Goal: Information Seeking & Learning: Find specific fact

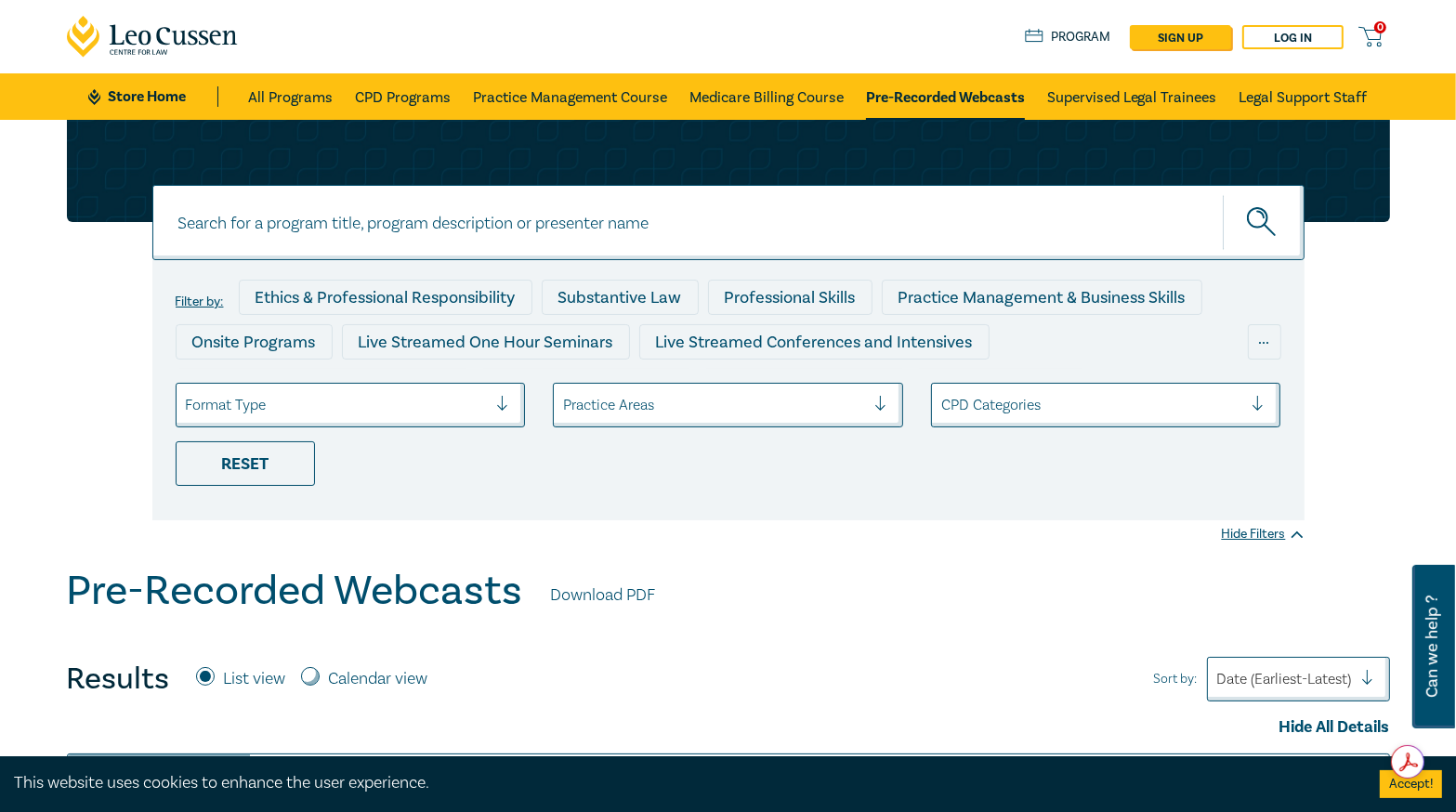
click at [470, 233] on input at bounding box center [729, 222] width 1153 height 75
paste input "O25066"
type input "O25066"
click at [1264, 240] on icon "submit" at bounding box center [1262, 223] width 32 height 32
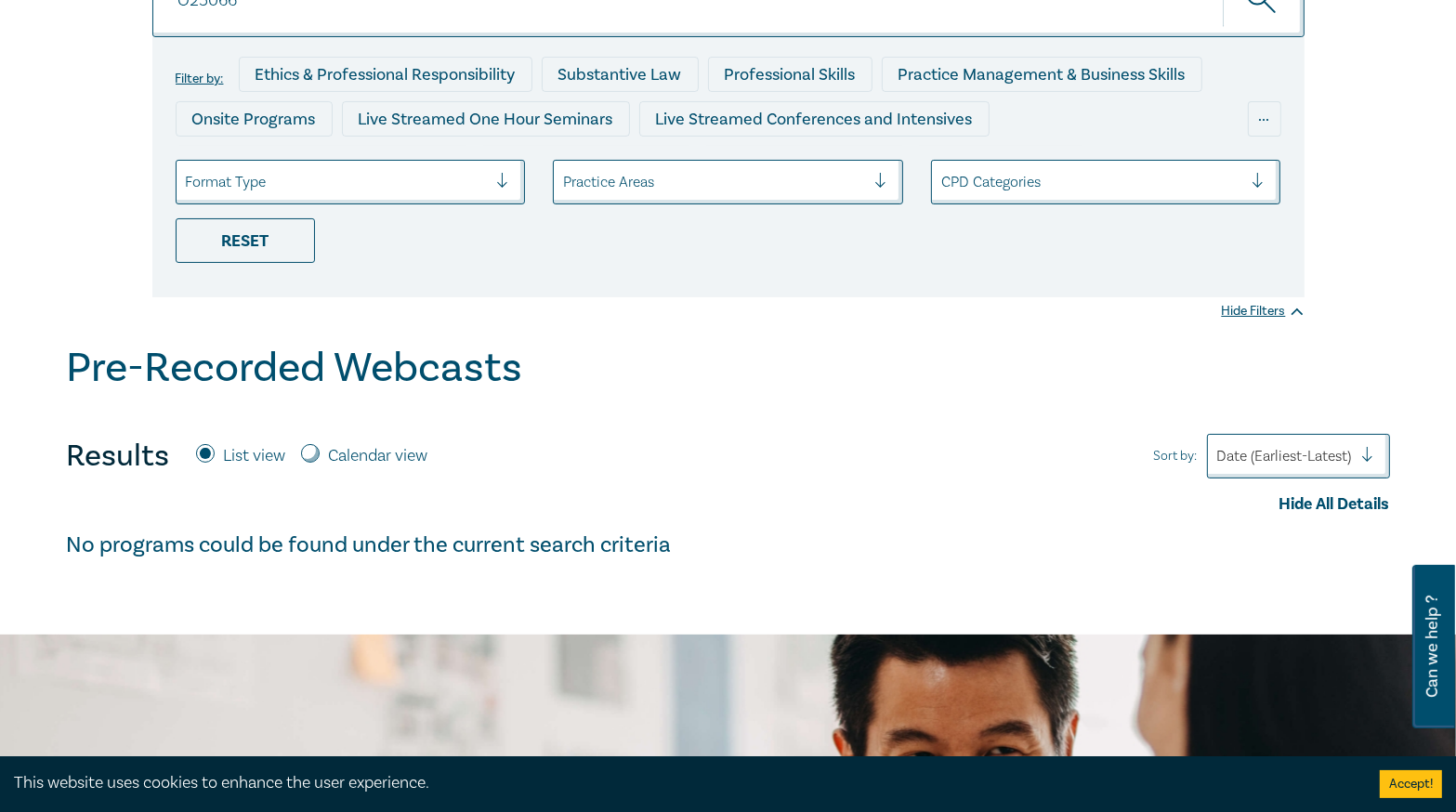
scroll to position [149, 0]
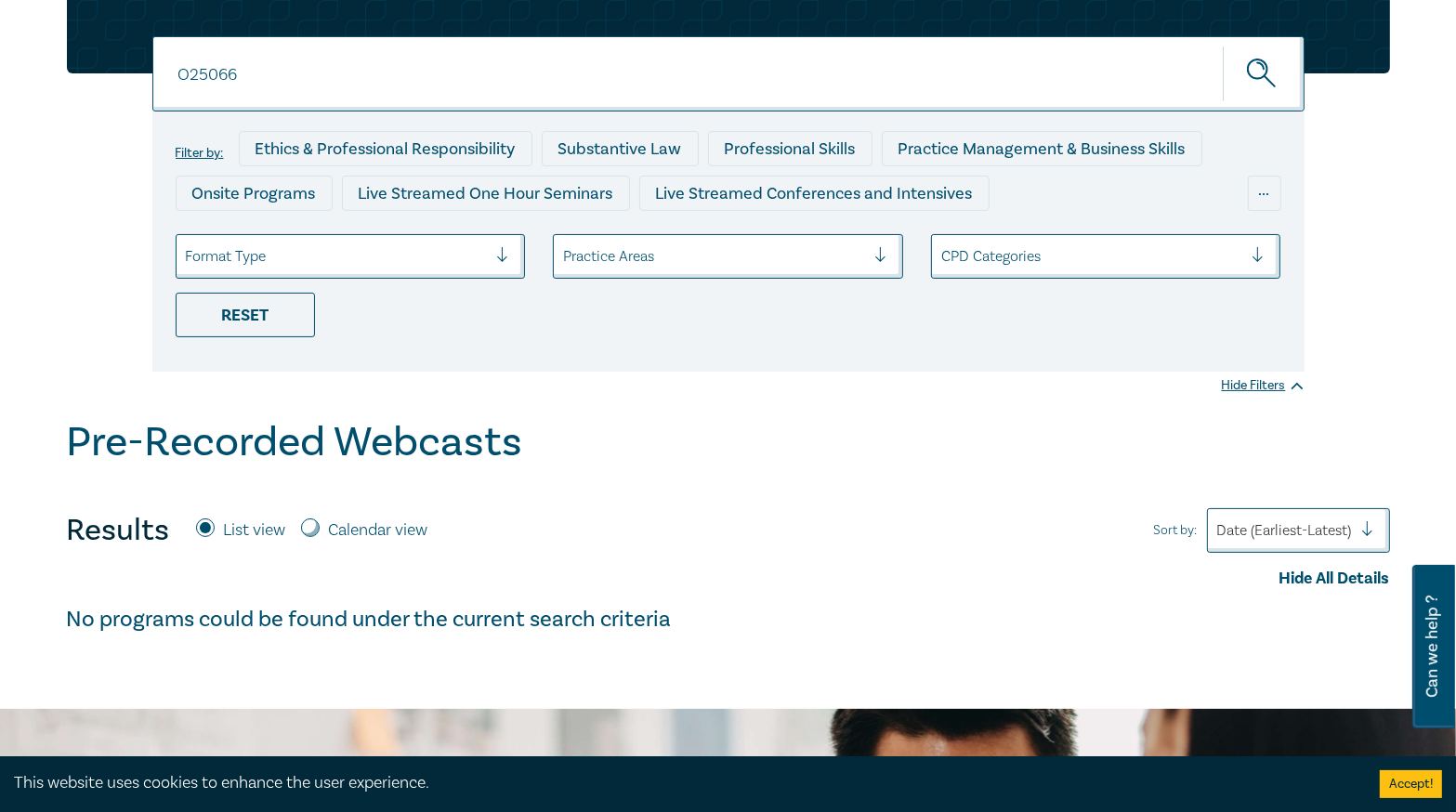
click at [123, 585] on div "Hide All Details" at bounding box center [728, 578] width 1323 height 24
click at [510, 85] on input "O25066" at bounding box center [729, 73] width 1153 height 75
click at [1223, 46] on button "submit" at bounding box center [1264, 74] width 82 height 57
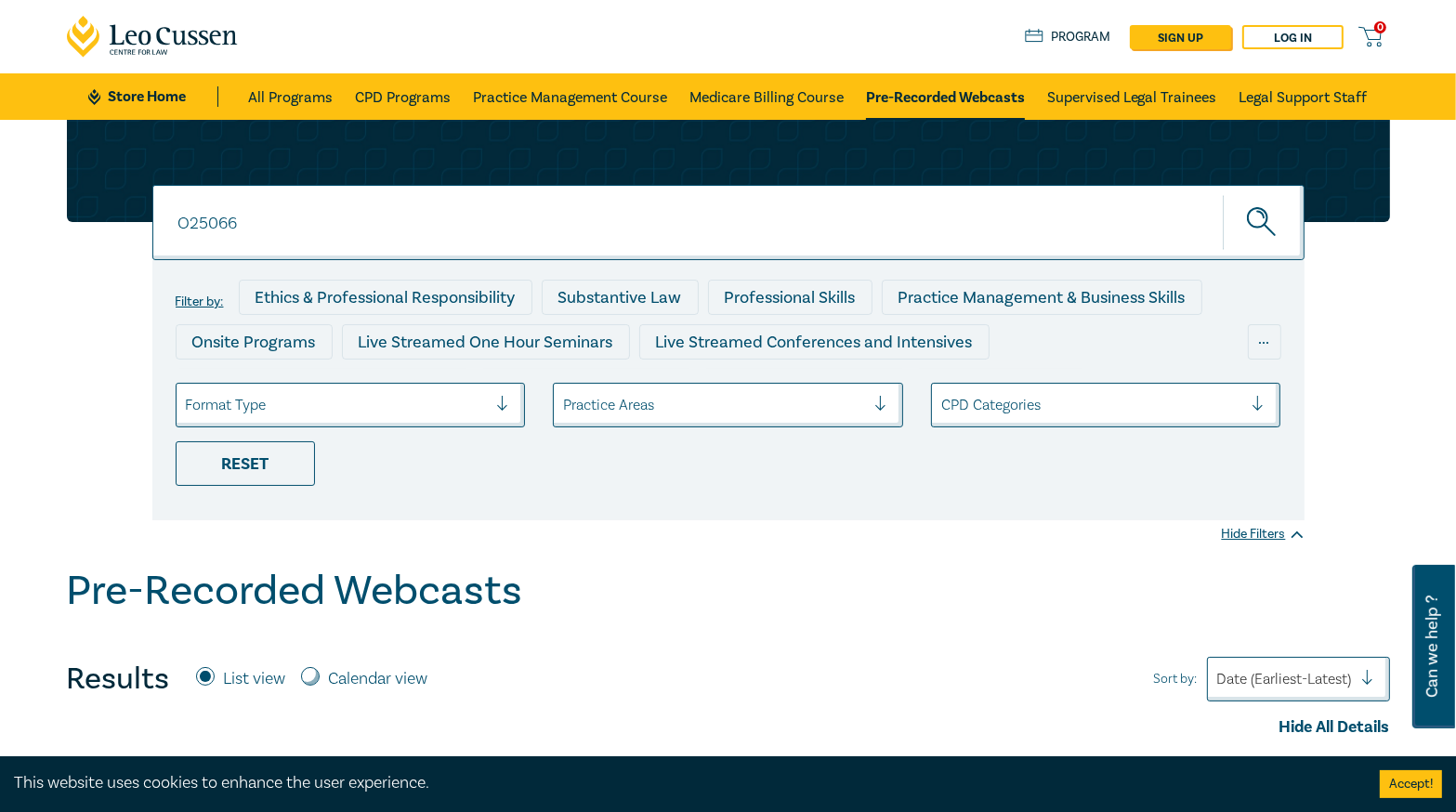
click at [311, 196] on input "O25066" at bounding box center [729, 222] width 1153 height 75
paste input "Easements - Navigating the Legal Complexities"
click at [1223, 194] on button "submit" at bounding box center [1264, 222] width 82 height 57
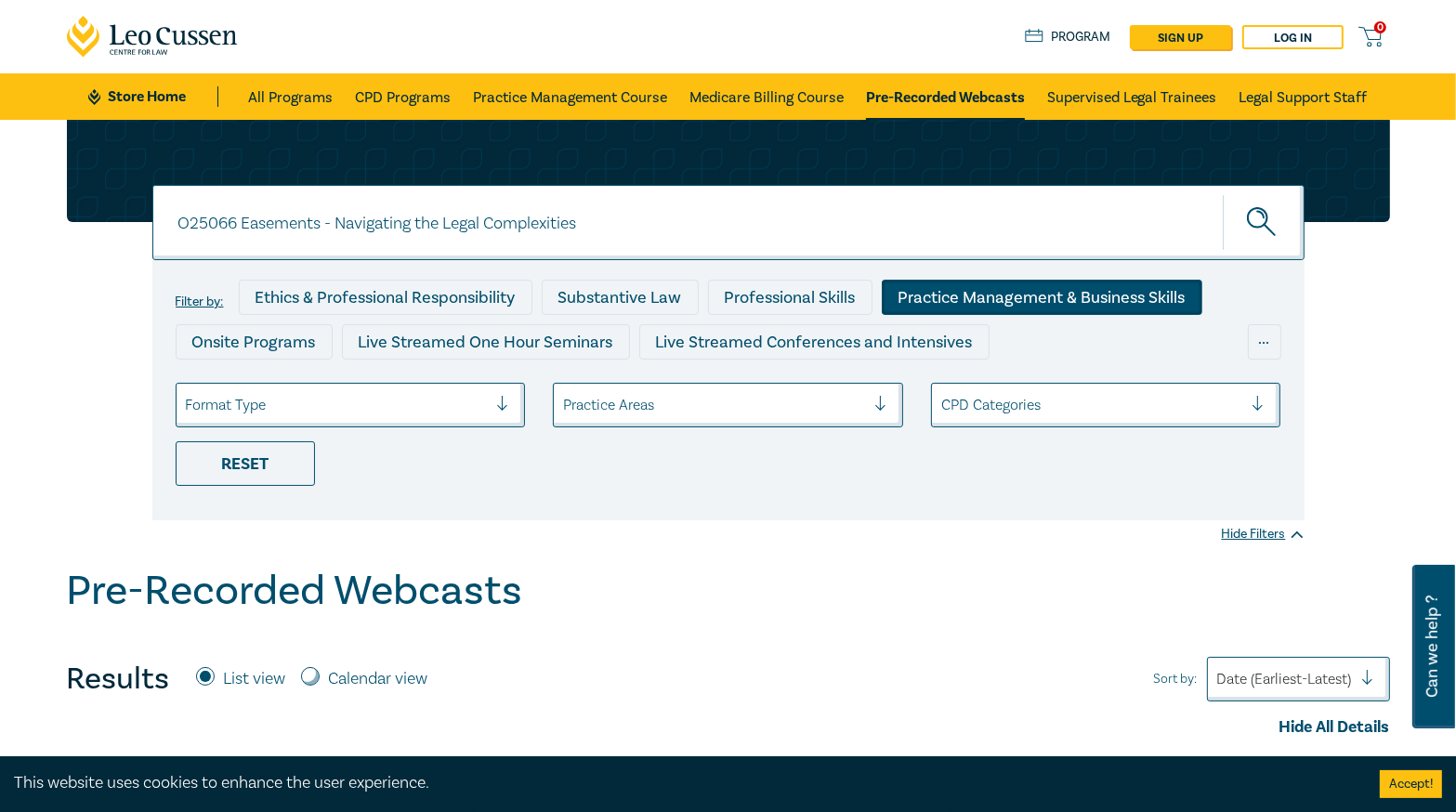
drag, startPoint x: 251, startPoint y: 222, endPoint x: 1040, endPoint y: 310, distance: 793.9
click at [969, 311] on form "O25066 Easements - Navigating the Legal Complexities O25066 Easements - Navigat…" at bounding box center [729, 352] width 1153 height 336
type input "O25066"
click at [1223, 194] on button "submit" at bounding box center [1264, 222] width 82 height 57
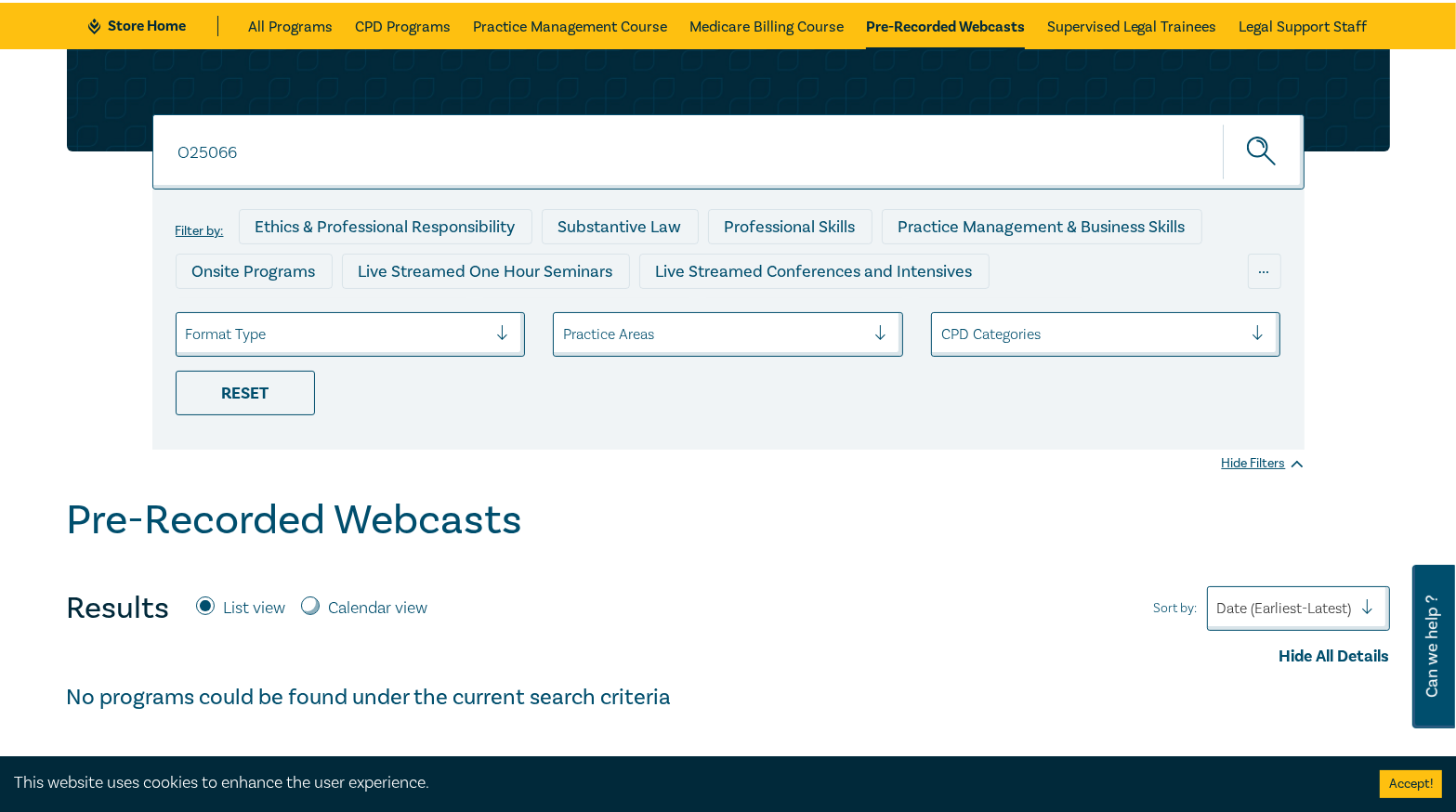
scroll to position [149, 0]
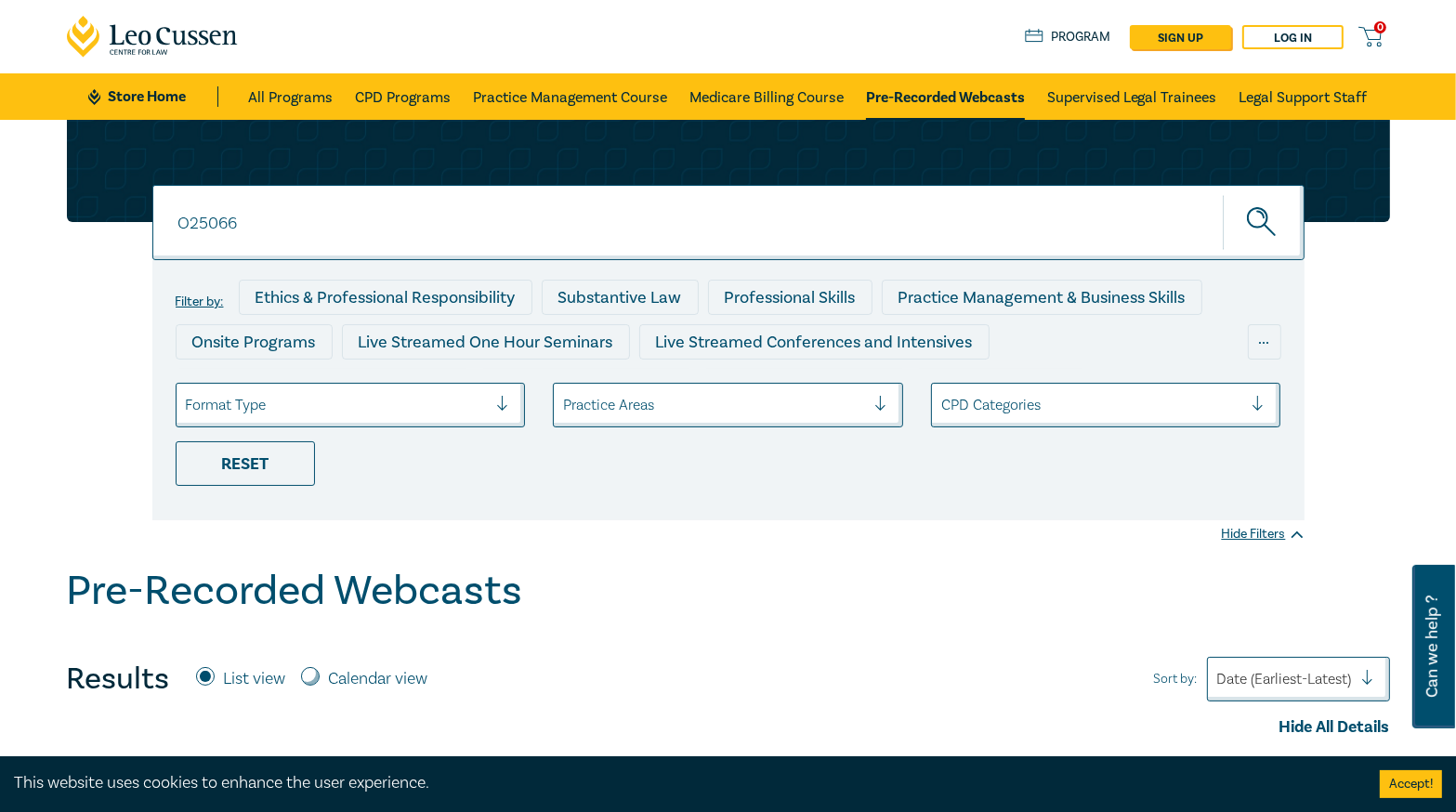
click at [960, 93] on link "Pre-Recorded Webcasts" at bounding box center [945, 96] width 159 height 46
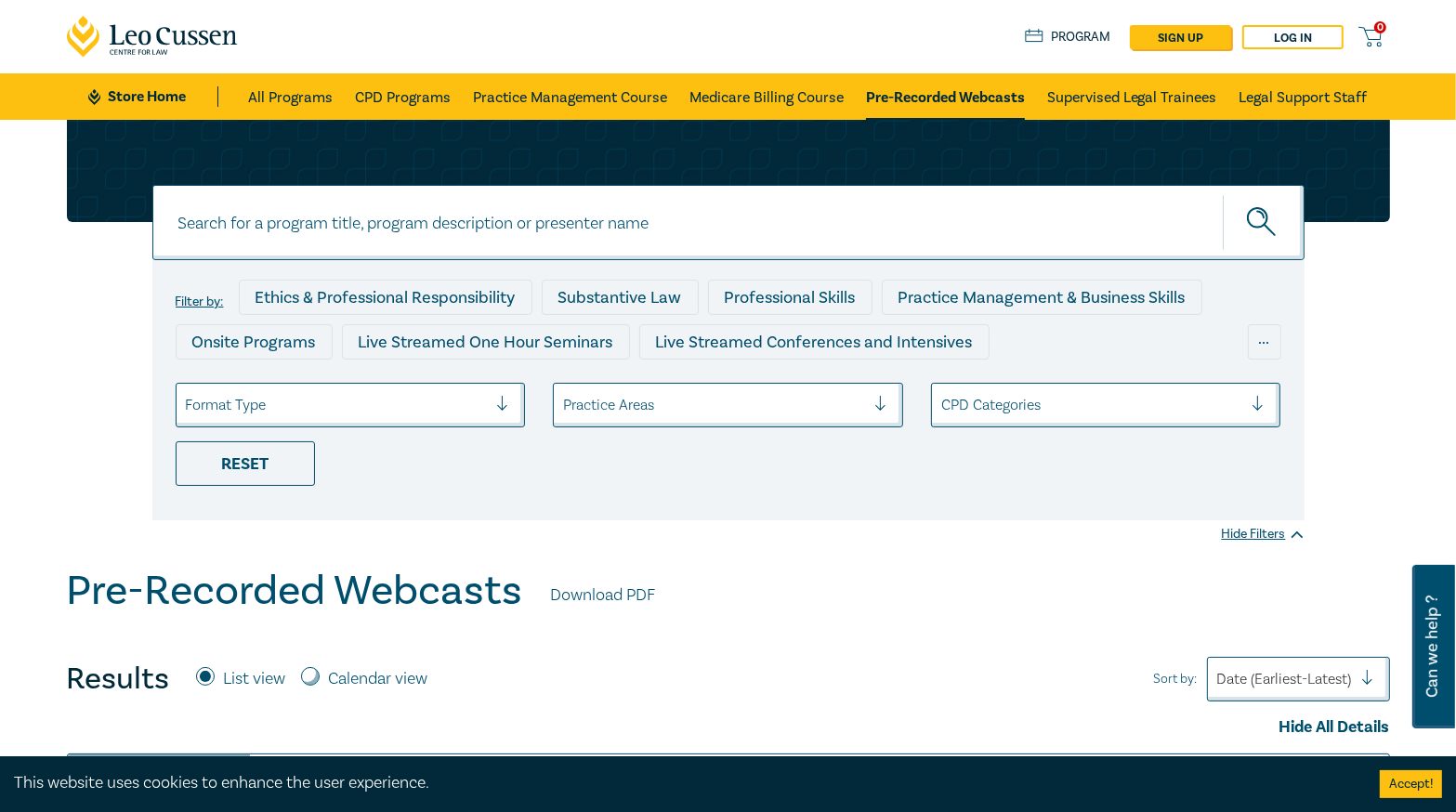
click at [445, 226] on input at bounding box center [729, 222] width 1153 height 75
paste input "O25066 Easements - Navigating the Legal Complexities"
drag, startPoint x: 244, startPoint y: 223, endPoint x: 746, endPoint y: 250, distance: 502.7
click at [606, 244] on input "O25066 Easements - Navigating the Legal Complexities" at bounding box center [729, 222] width 1153 height 75
type input "O25066"
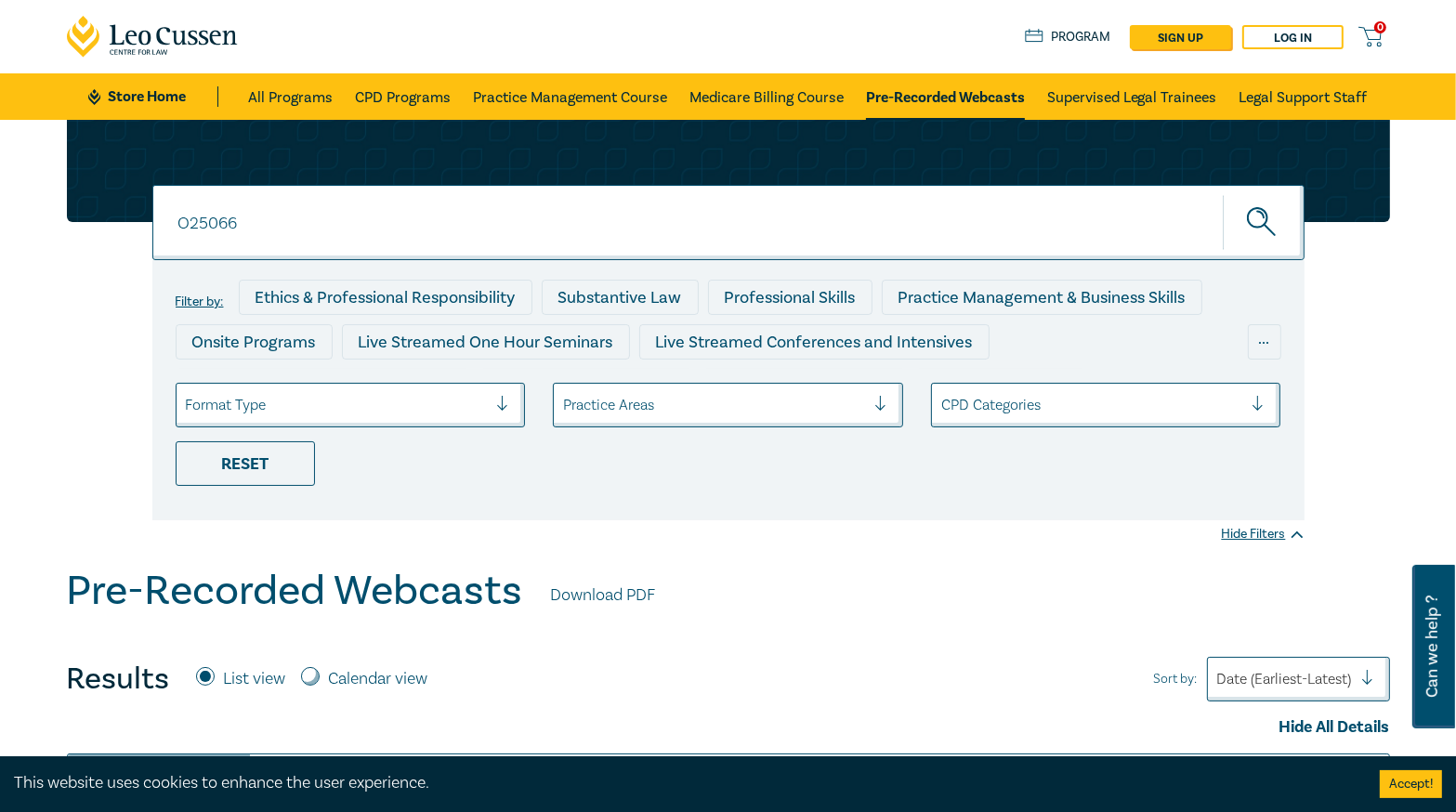
click at [1223, 194] on button "submit" at bounding box center [1264, 222] width 82 height 57
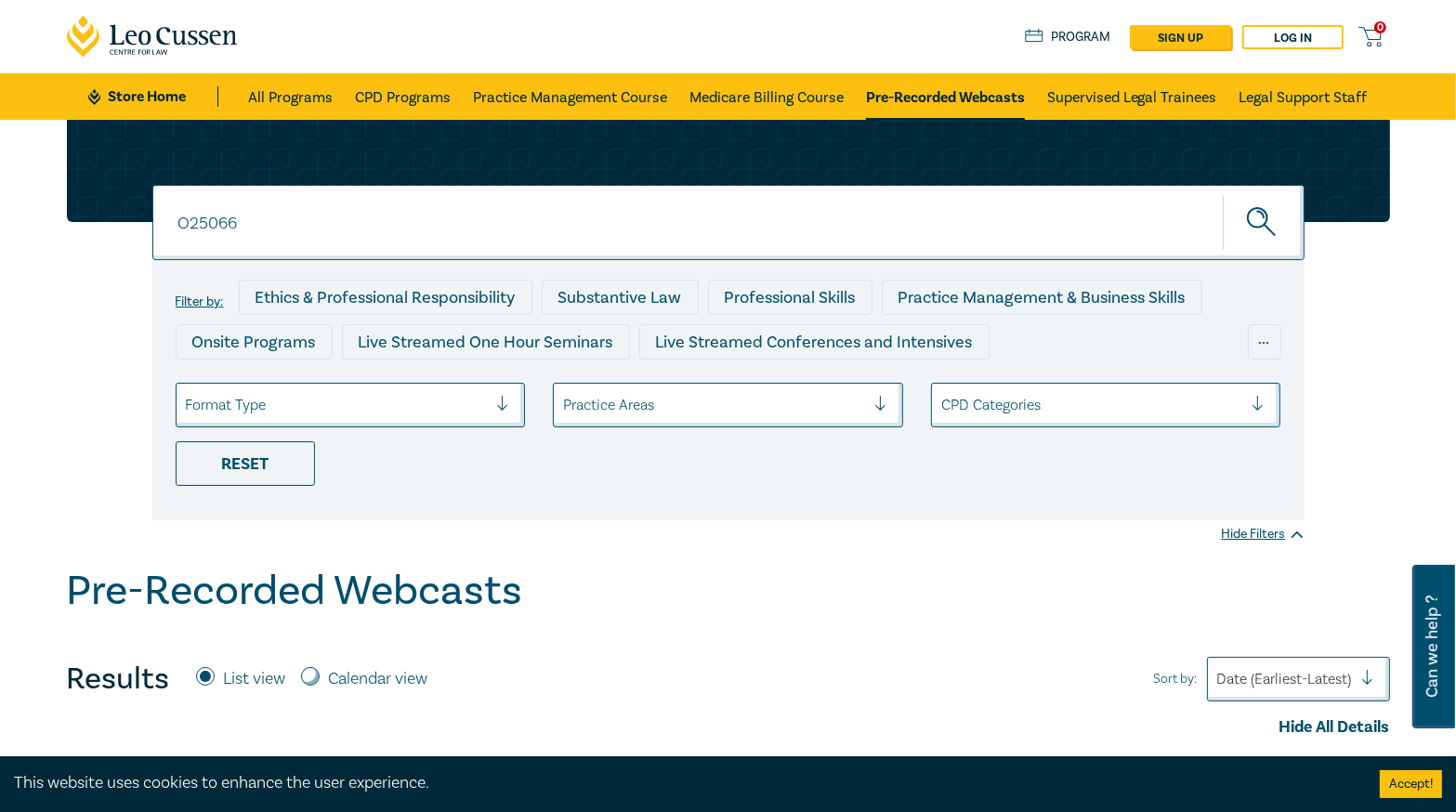
click at [89, 203] on div at bounding box center [728, 171] width 1323 height 102
click at [299, 199] on input "O25066" at bounding box center [729, 222] width 1153 height 75
click at [1223, 194] on button "submit" at bounding box center [1264, 222] width 82 height 57
click at [368, 209] on input "O25067" at bounding box center [729, 222] width 1153 height 75
click at [1223, 194] on button "submit" at bounding box center [1264, 222] width 82 height 57
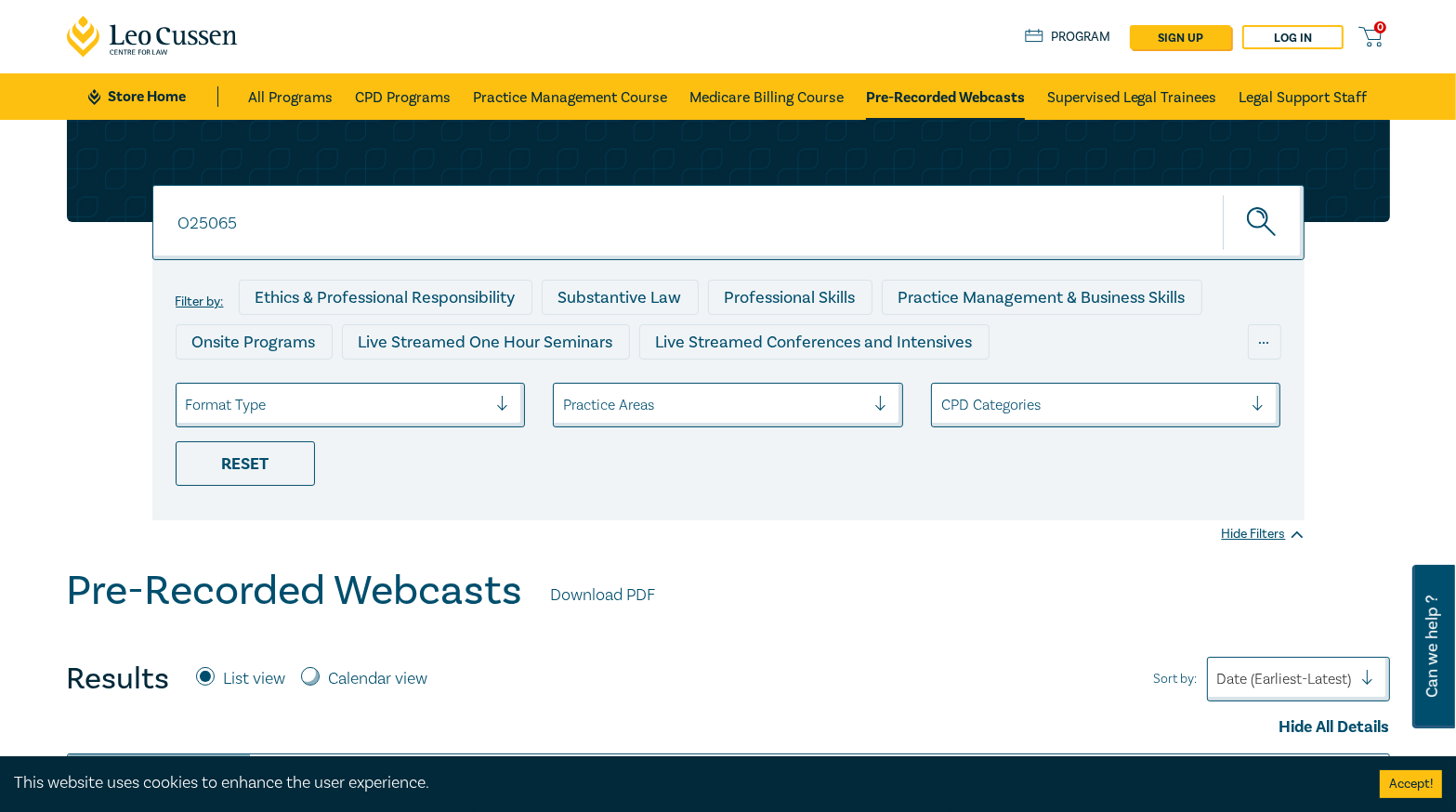
click at [376, 224] on input "O25065" at bounding box center [729, 222] width 1153 height 75
type input "O25066"
click at [1223, 194] on button "submit" at bounding box center [1264, 222] width 82 height 57
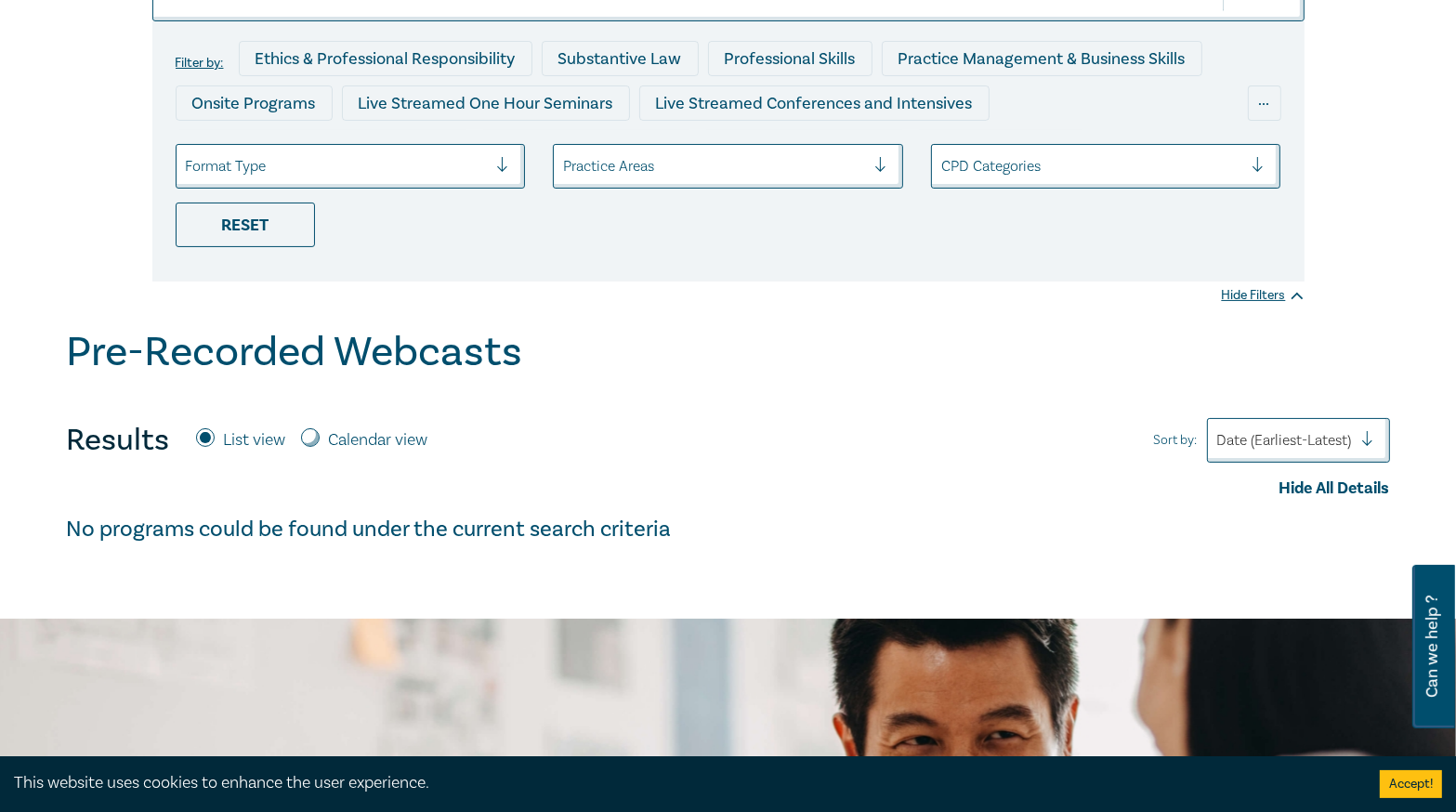
scroll to position [297, 0]
